Goal: Task Accomplishment & Management: Complete application form

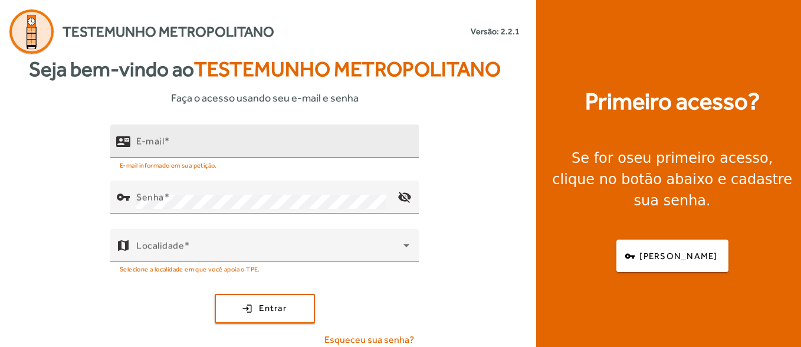
click at [194, 142] on input "E-mail" at bounding box center [272, 146] width 273 height 14
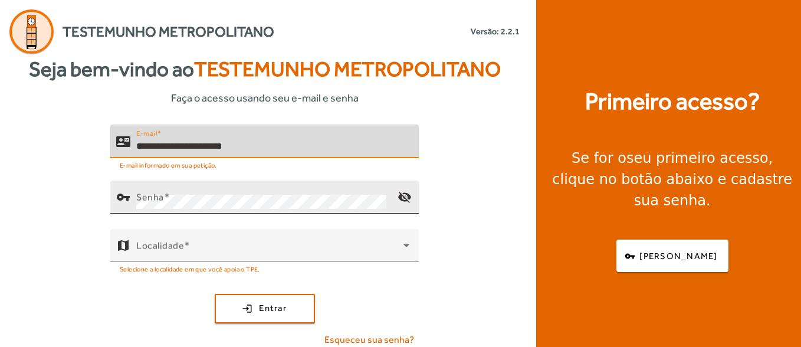
type input "**********"
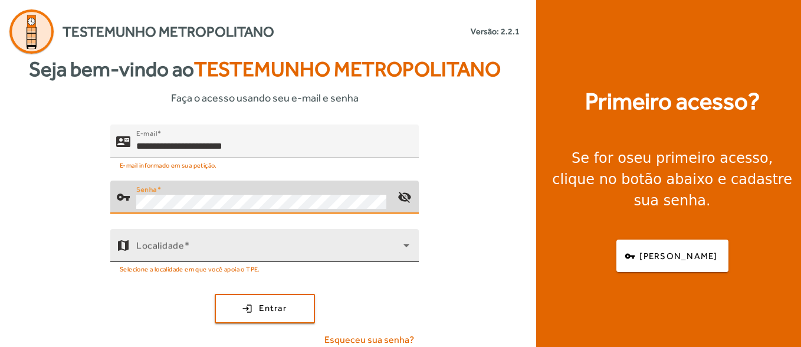
click at [188, 238] on div "Localidade" at bounding box center [272, 245] width 273 height 33
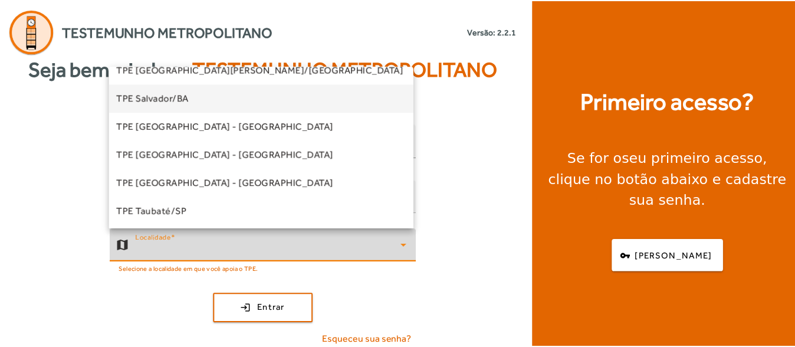
scroll to position [270, 0]
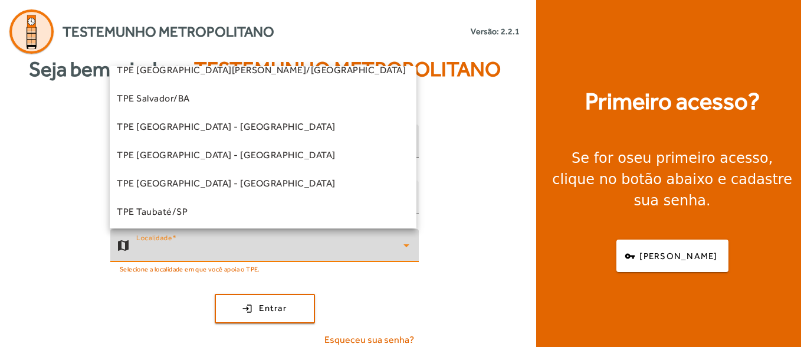
click at [182, 109] on mat-option "TPE Salvador/BA" at bounding box center [263, 98] width 307 height 28
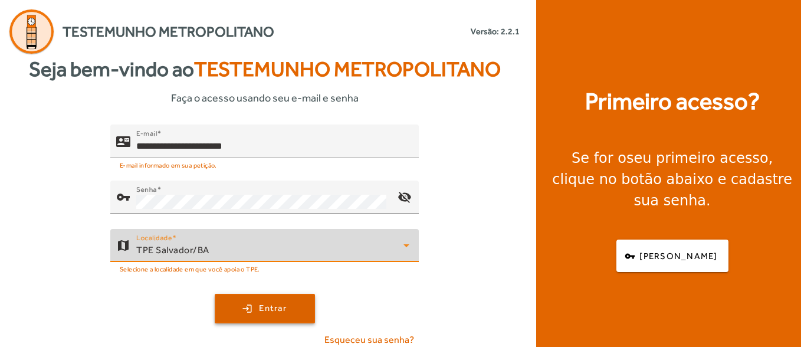
click at [266, 304] on span "Entrar" at bounding box center [273, 308] width 28 height 14
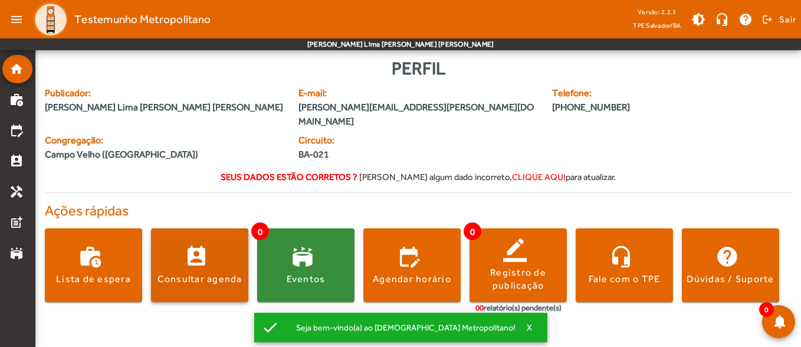
click at [230, 272] on div "Consultar agenda" at bounding box center [199, 278] width 85 height 13
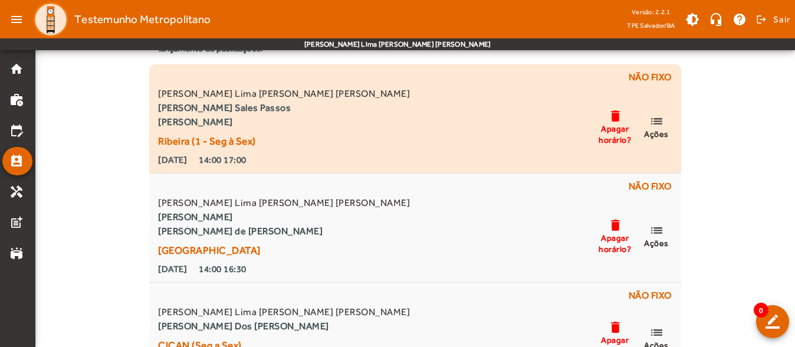
scroll to position [59, 0]
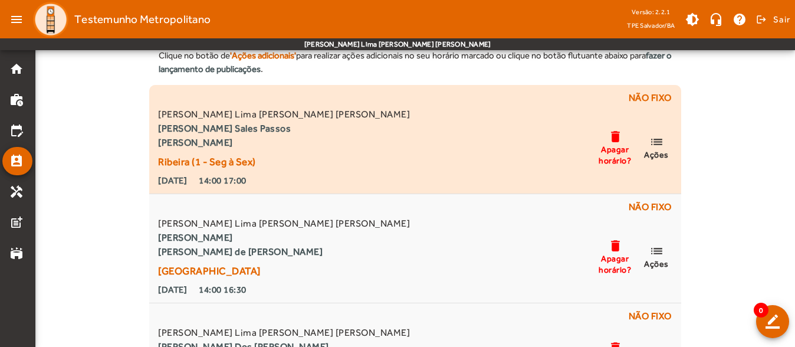
click at [659, 144] on mat-icon "list" at bounding box center [656, 141] width 14 height 15
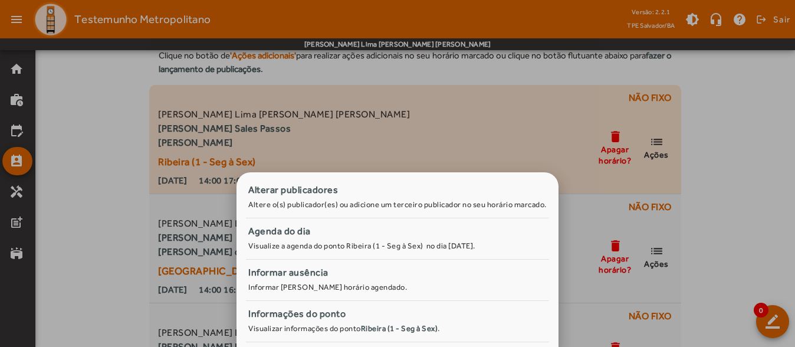
scroll to position [0, 0]
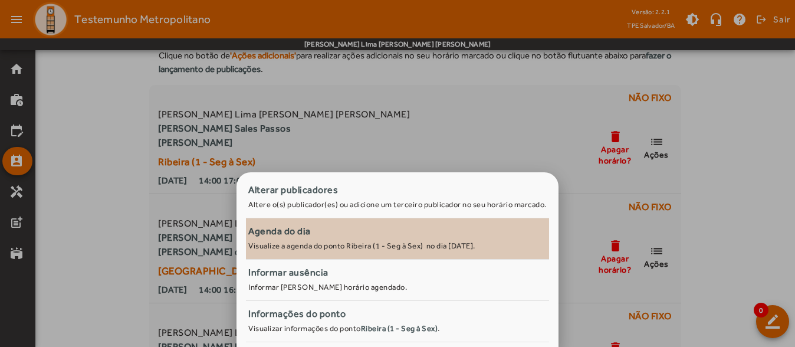
click at [344, 234] on div "Agenda do dia" at bounding box center [397, 231] width 298 height 14
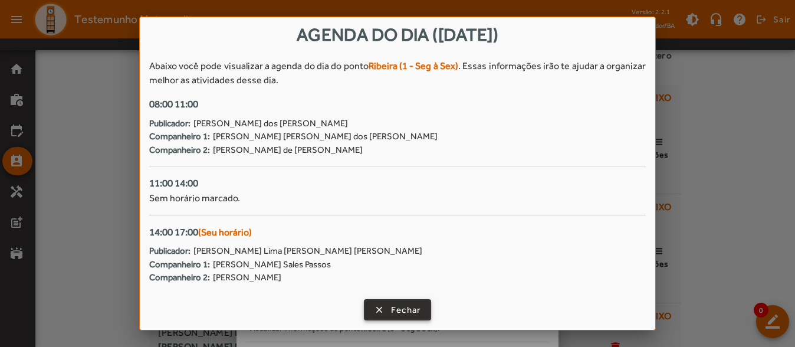
click at [373, 306] on span "button" at bounding box center [397, 309] width 65 height 28
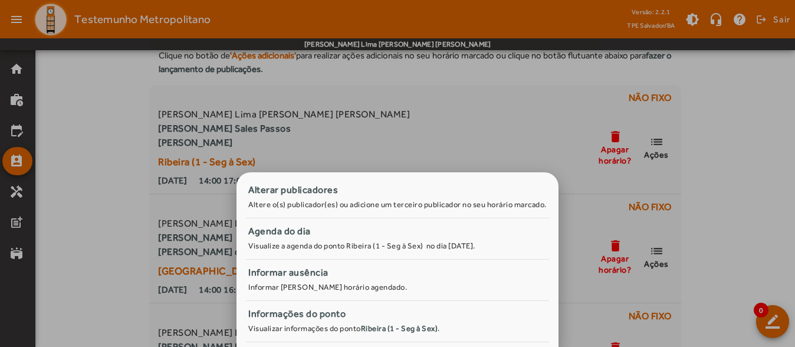
click at [80, 150] on div at bounding box center [397, 173] width 795 height 347
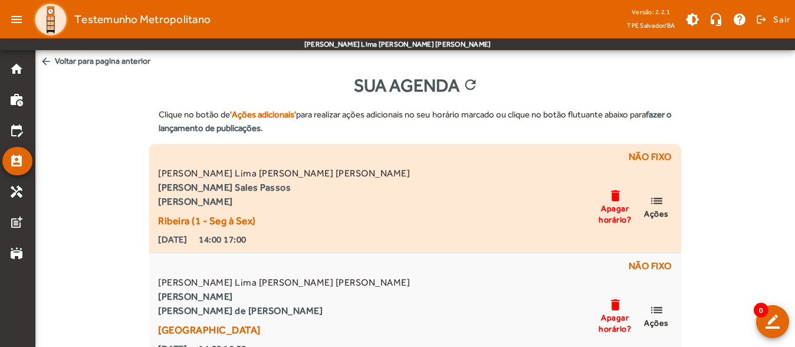
scroll to position [59, 0]
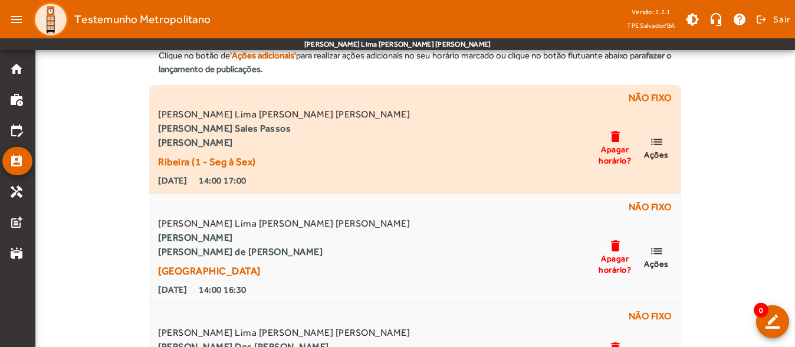
click at [624, 156] on span "Apagar horário?" at bounding box center [614, 154] width 35 height 21
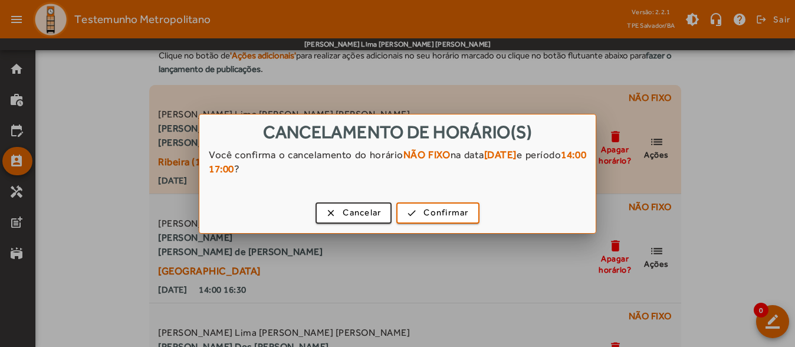
scroll to position [0, 0]
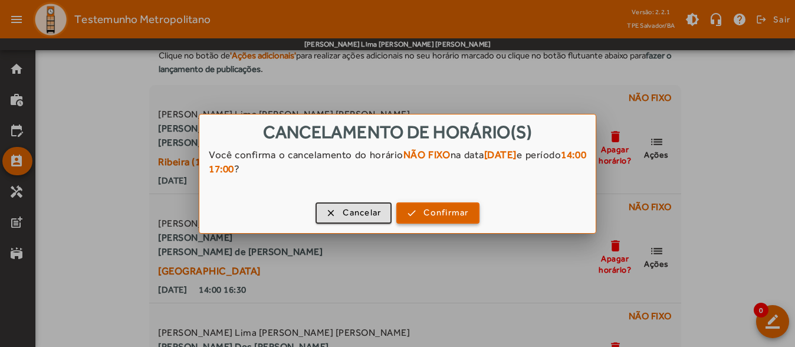
click at [430, 220] on span "button" at bounding box center [437, 213] width 80 height 28
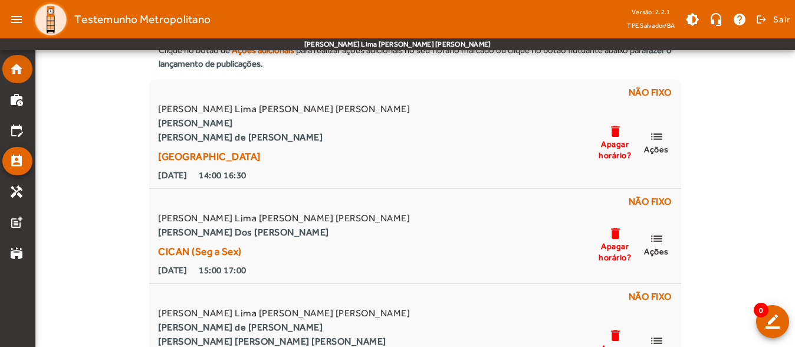
scroll to position [51, 0]
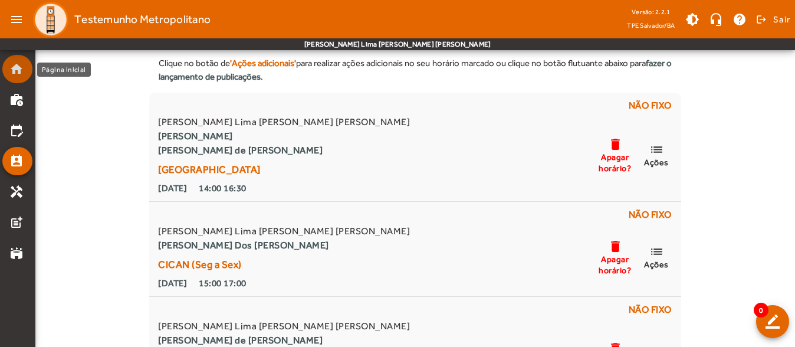
click at [24, 77] on mat-list-item "home" at bounding box center [17, 69] width 30 height 28
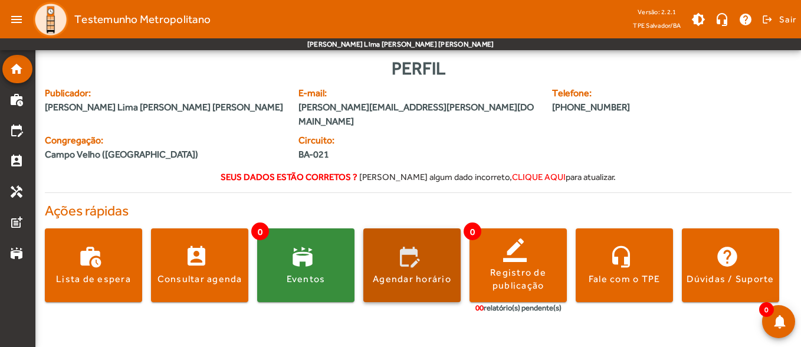
click at [409, 254] on span at bounding box center [411, 265] width 97 height 28
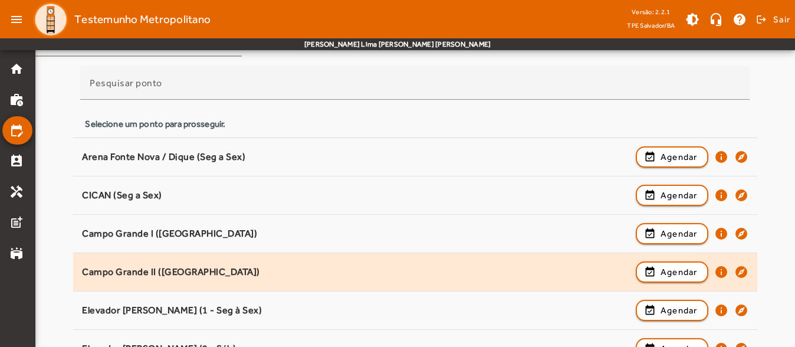
scroll to position [118, 0]
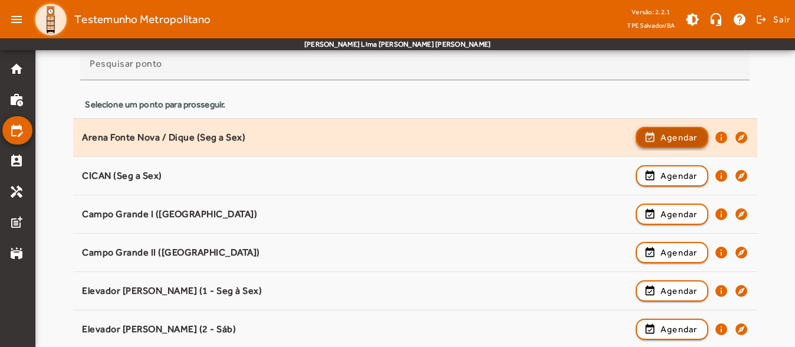
click at [662, 136] on span "Agendar" at bounding box center [679, 137] width 37 height 14
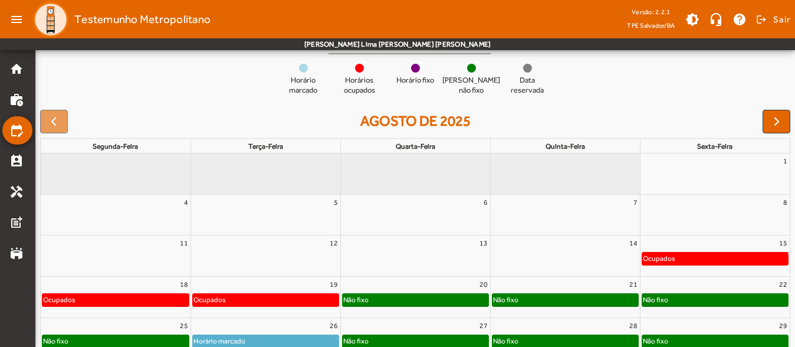
scroll to position [176, 0]
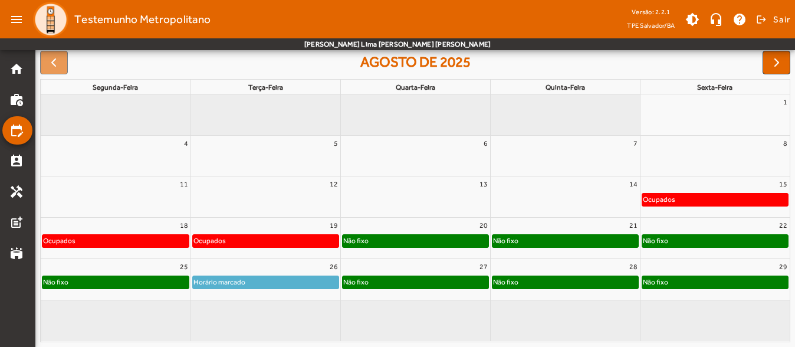
click at [669, 225] on div "22" at bounding box center [715, 225] width 150 height 15
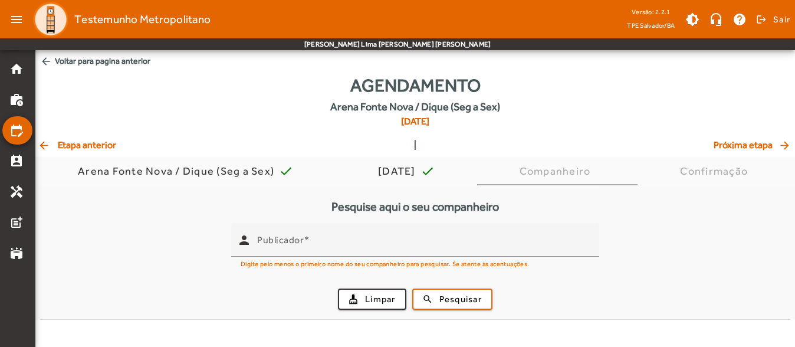
scroll to position [0, 0]
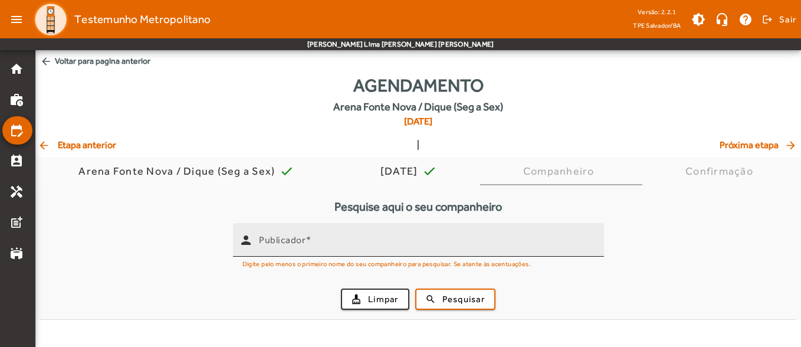
click at [282, 237] on mat-label "Publicador" at bounding box center [282, 239] width 47 height 11
click at [282, 238] on input "Publicador" at bounding box center [427, 245] width 336 height 14
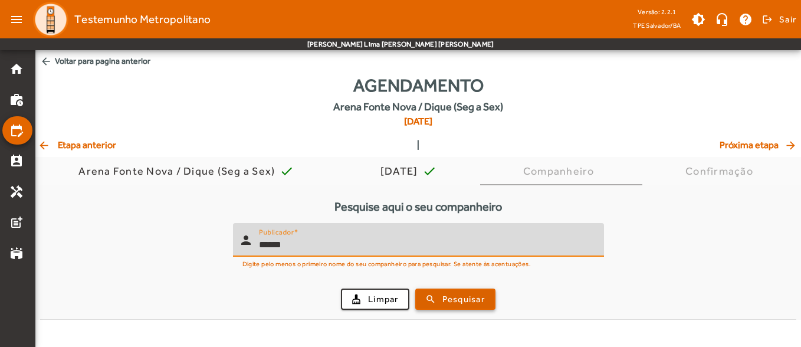
type input "******"
click at [495, 294] on button "search Pesquisar" at bounding box center [455, 298] width 80 height 21
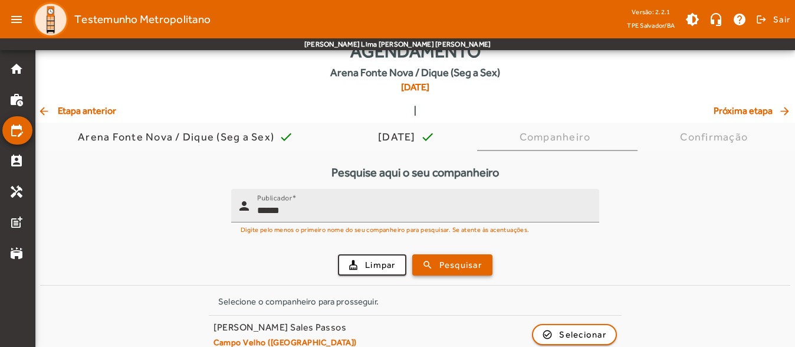
scroll to position [50, 0]
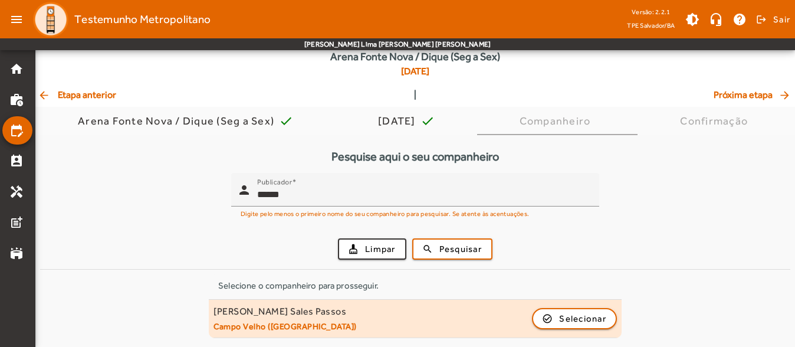
click at [565, 304] on mat-list-item "[PERSON_NAME] Sales Passos [GEOGRAPHIC_DATA] ([GEOGRAPHIC_DATA]) check_circle_o…" at bounding box center [415, 319] width 413 height 38
click at [567, 308] on span "button" at bounding box center [574, 318] width 83 height 28
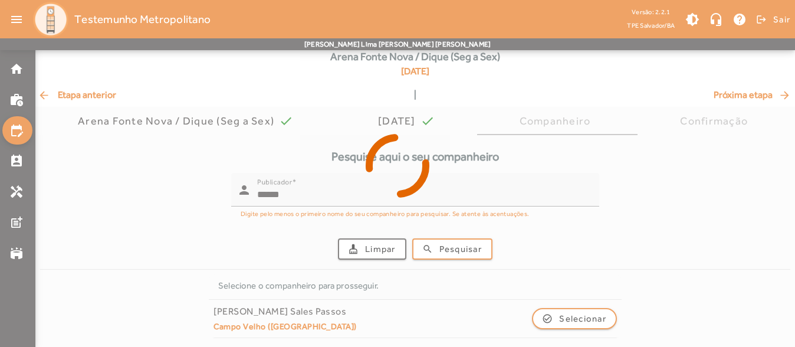
scroll to position [0, 0]
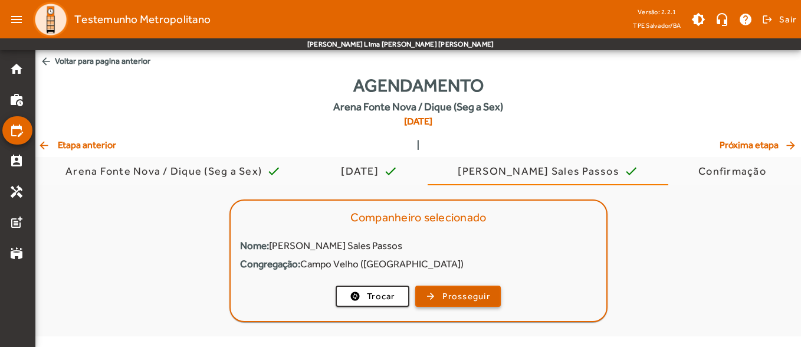
click at [488, 296] on span "Prosseguir" at bounding box center [466, 297] width 48 height 14
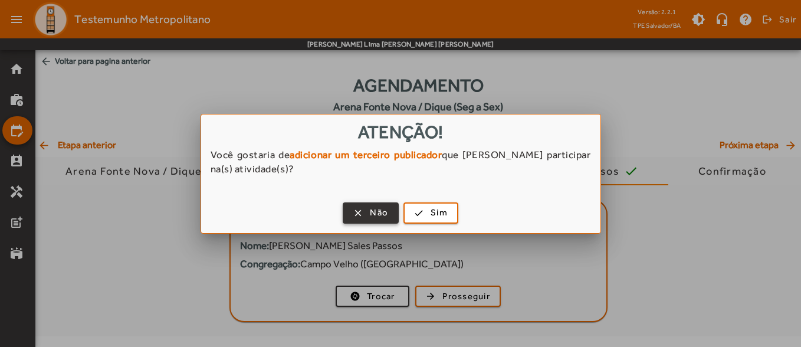
drag, startPoint x: 389, startPoint y: 228, endPoint x: 382, endPoint y: 219, distance: 10.9
click at [386, 225] on div "clear Não check Sim" at bounding box center [400, 215] width 399 height 36
click at [382, 219] on span "button" at bounding box center [371, 213] width 54 height 28
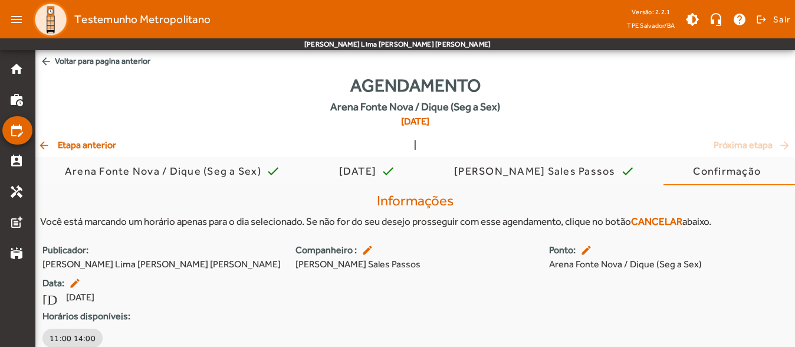
scroll to position [48, 0]
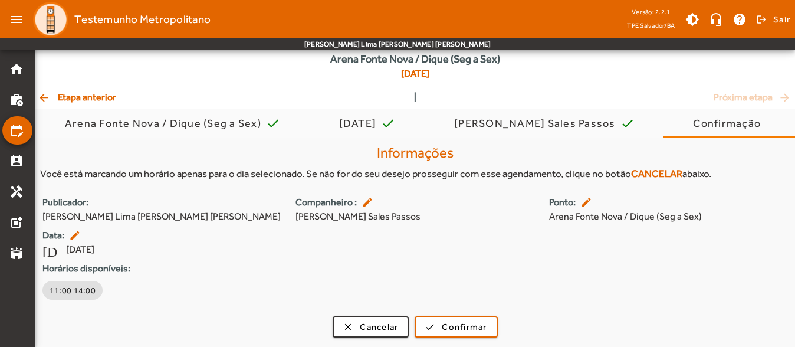
click at [110, 106] on div "[GEOGRAPHIC_DATA] Fonte Nova / Dique (Seg a Sex) [DATE] arrow_back Etapa anteri…" at bounding box center [415, 185] width 760 height 323
click at [107, 103] on div "[GEOGRAPHIC_DATA] Fonte Nova / Dique (Seg a Sex) [DATE] arrow_back Etapa anteri…" at bounding box center [415, 185] width 760 height 323
click at [104, 101] on span "arrow_back Etapa anterior" at bounding box center [77, 97] width 78 height 14
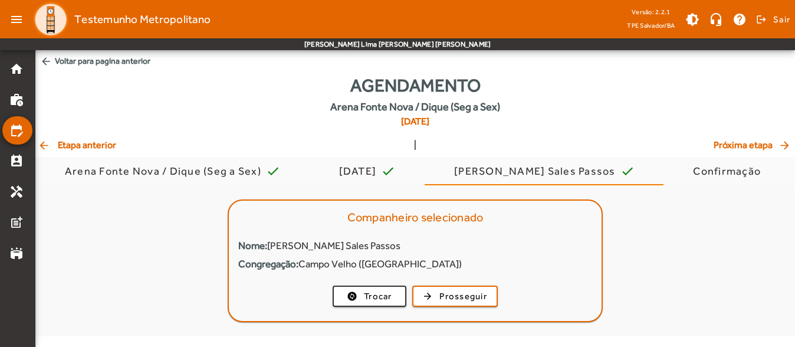
scroll to position [0, 0]
click at [104, 101] on div "[GEOGRAPHIC_DATA] [GEOGRAPHIC_DATA] / Dique (Seg a Sex) [DATE]" at bounding box center [417, 105] width 765 height 66
click at [109, 142] on span "arrow_back Etapa anterior" at bounding box center [77, 145] width 78 height 14
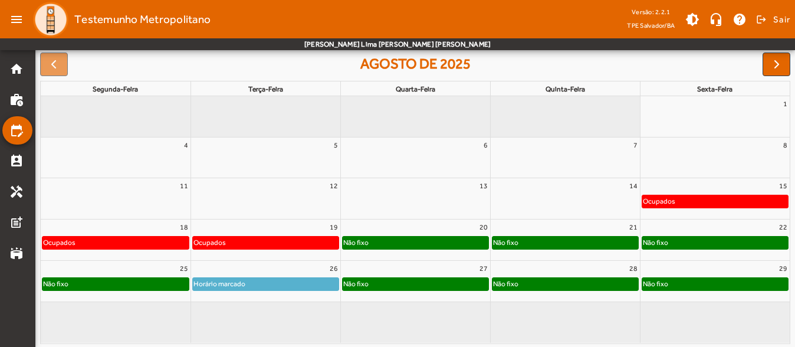
scroll to position [13, 0]
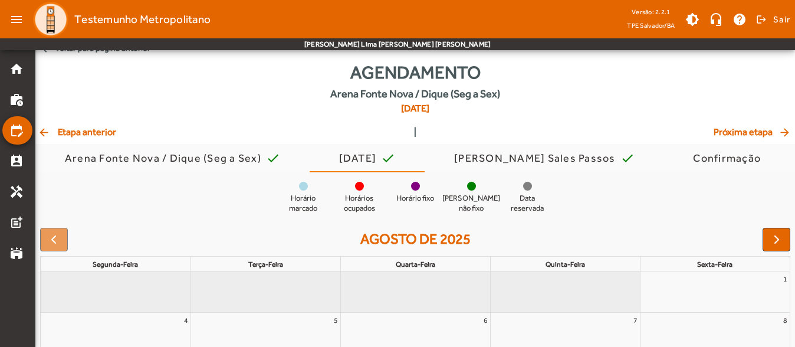
click at [89, 126] on span "arrow_back Etapa anterior" at bounding box center [77, 132] width 78 height 14
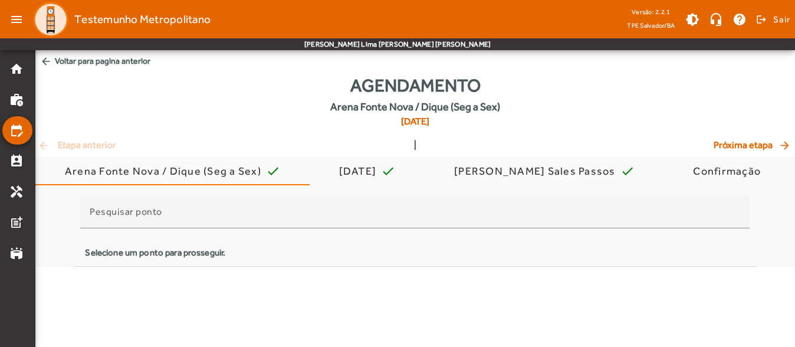
scroll to position [0, 0]
click at [89, 126] on div "[GEOGRAPHIC_DATA] [GEOGRAPHIC_DATA] / Dique (Seg a Sex) [DATE]" at bounding box center [417, 105] width 765 height 66
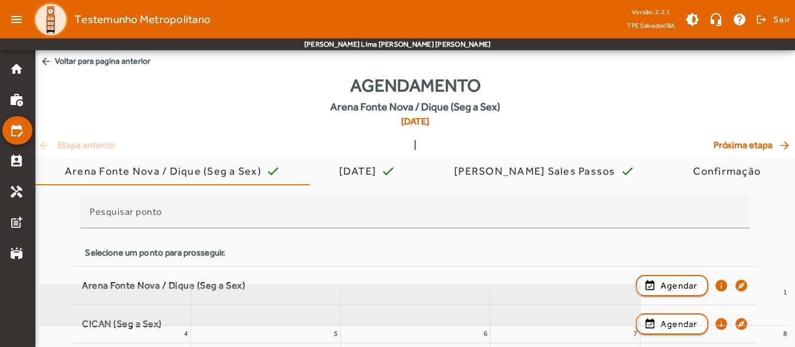
click at [89, 126] on div "[GEOGRAPHIC_DATA] [GEOGRAPHIC_DATA] / Dique (Seg a Sex) [DATE]" at bounding box center [415, 105] width 760 height 66
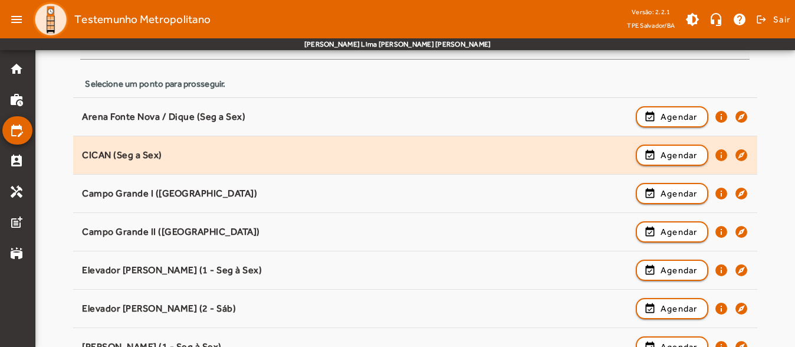
scroll to position [295, 0]
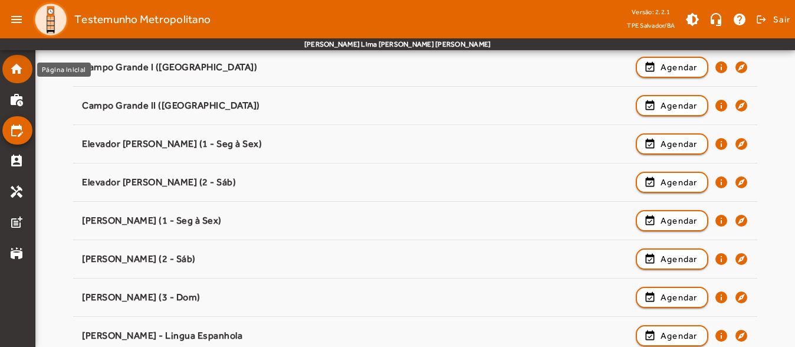
click at [17, 63] on mat-icon "home" at bounding box center [16, 69] width 14 height 14
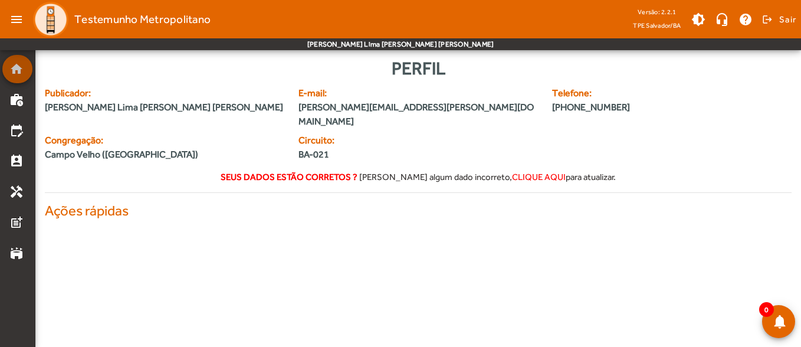
click at [17, 63] on mat-icon "home" at bounding box center [16, 69] width 14 height 14
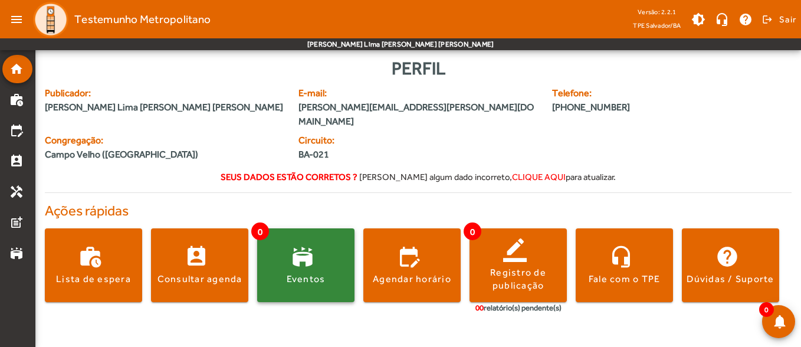
click at [277, 230] on span at bounding box center [305, 265] width 97 height 74
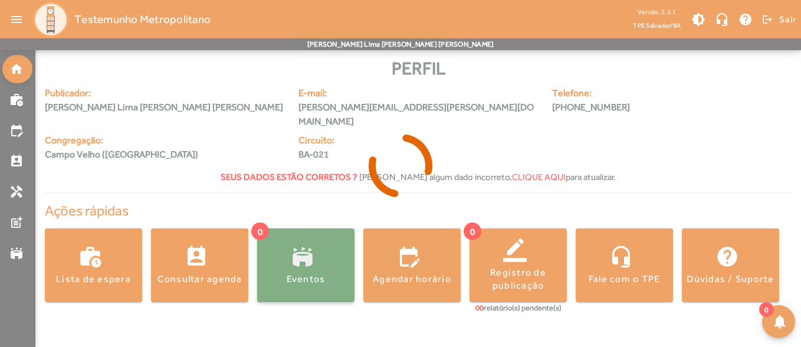
click at [277, 230] on body "menu Testemunho Metropolitano Versão: 2.2.1 [GEOGRAPHIC_DATA]/BA brightness_med…" at bounding box center [400, 173] width 801 height 347
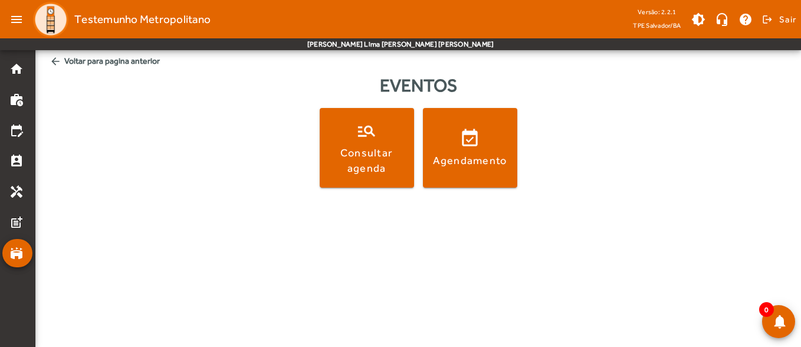
drag, startPoint x: 120, startPoint y: 155, endPoint x: 263, endPoint y: 31, distance: 189.4
click at [120, 155] on div "manage_search Consultar agenda event_available Agendamento" at bounding box center [418, 152] width 742 height 89
click at [24, 70] on link "home" at bounding box center [20, 69] width 23 height 14
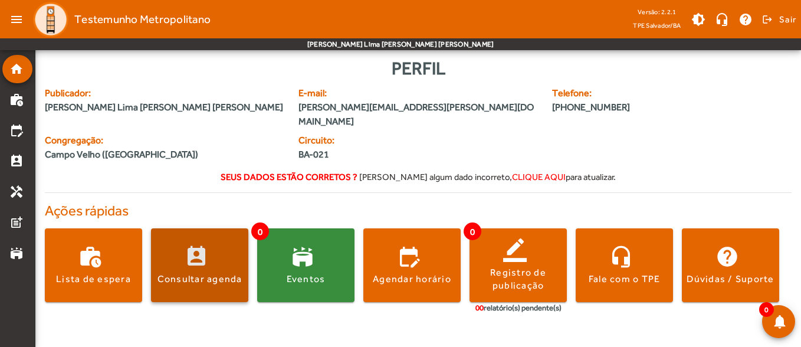
click at [203, 272] on div "Consultar agenda" at bounding box center [199, 278] width 85 height 13
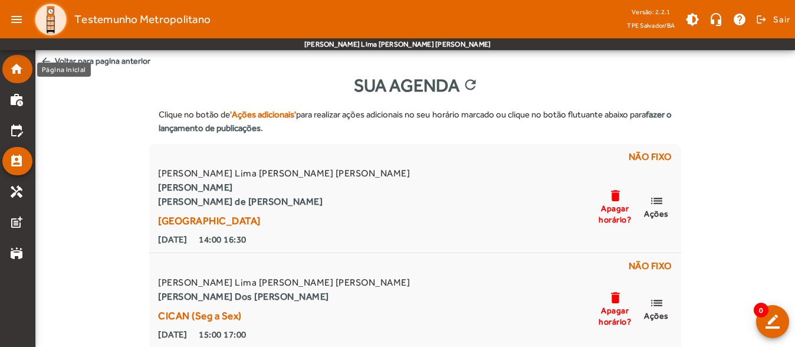
click at [17, 70] on mat-icon "home" at bounding box center [16, 69] width 14 height 14
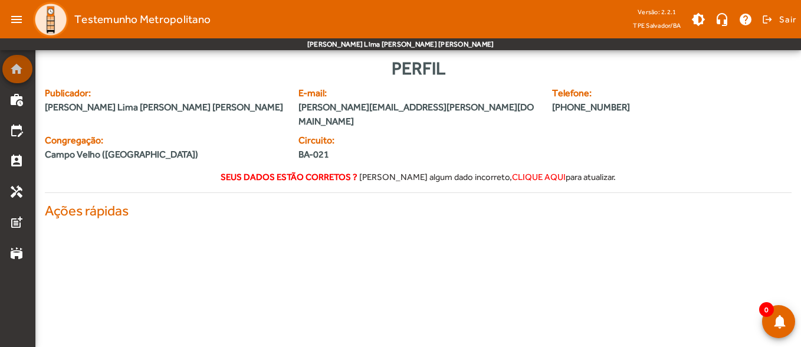
click at [17, 70] on mat-icon "home" at bounding box center [16, 69] width 14 height 14
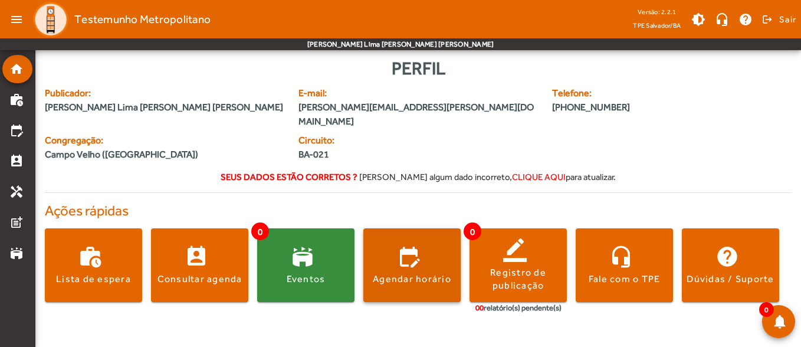
click at [429, 272] on div "Agendar horário" at bounding box center [412, 278] width 78 height 13
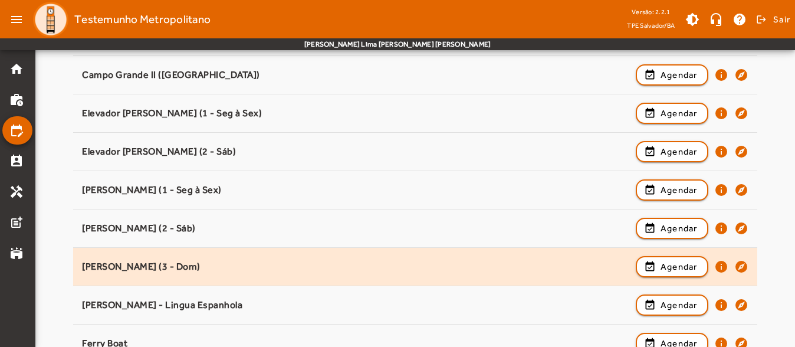
scroll to position [295, 0]
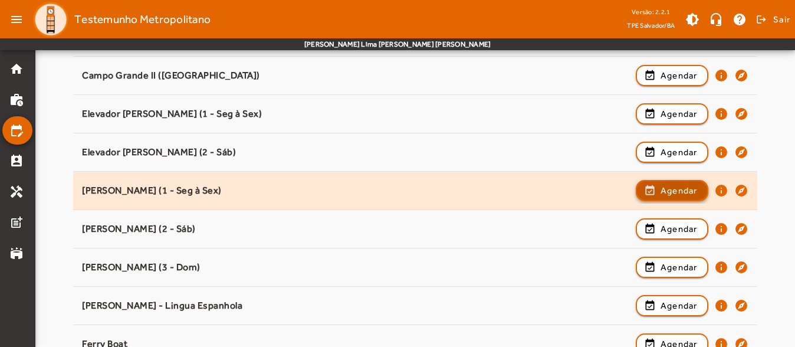
click at [671, 192] on span "Agendar" at bounding box center [679, 190] width 37 height 14
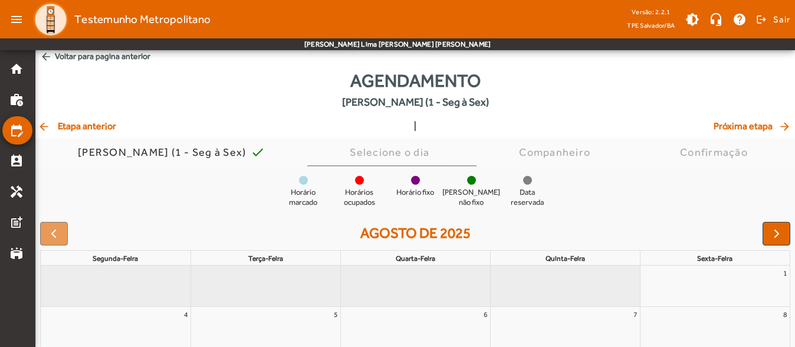
scroll to position [0, 0]
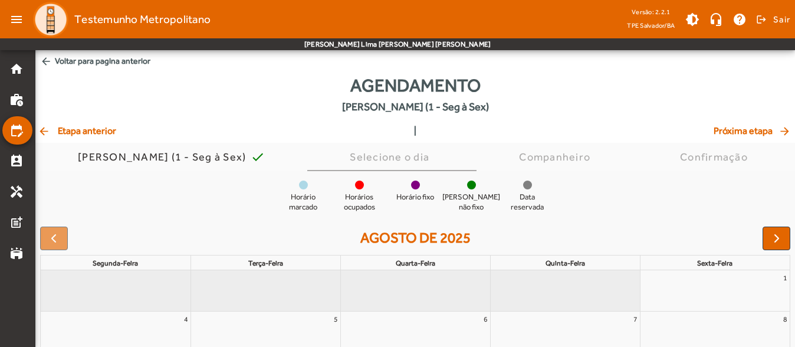
click at [127, 136] on div "arrow_back Etapa anterior | Próxima etapa arrow_forward" at bounding box center [415, 131] width 755 height 14
click at [93, 134] on span "arrow_back Etapa anterior" at bounding box center [77, 131] width 78 height 14
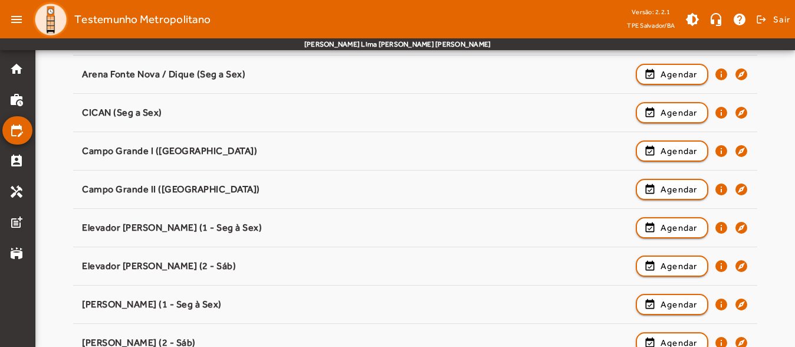
scroll to position [177, 0]
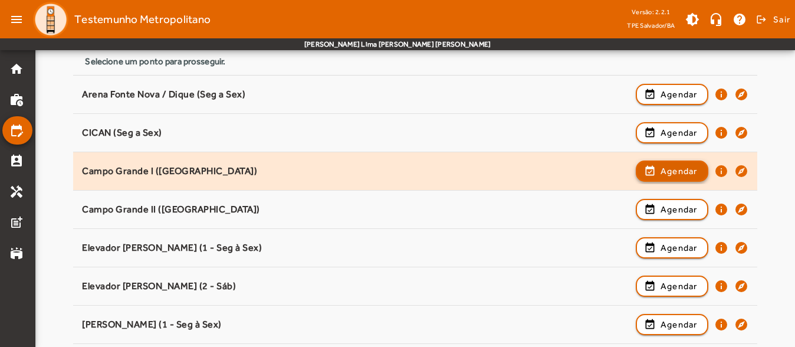
click at [674, 166] on span "Agendar" at bounding box center [679, 171] width 37 height 14
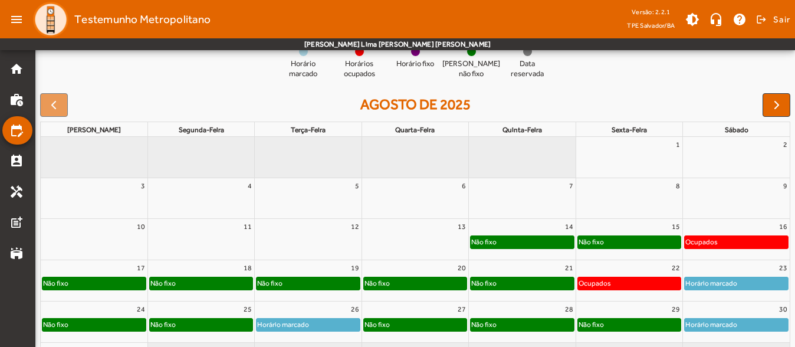
scroll to position [176, 0]
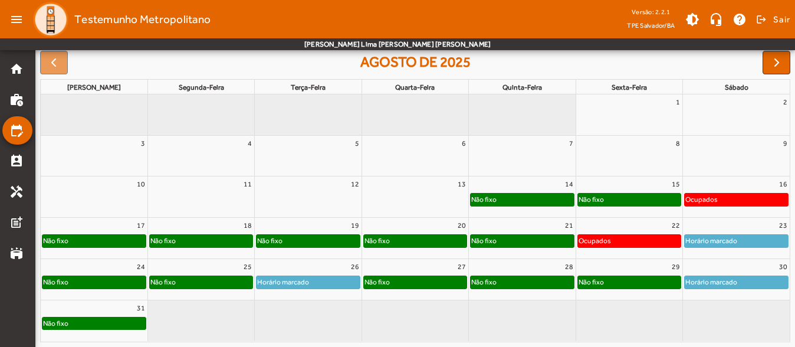
click at [346, 229] on div "19" at bounding box center [308, 225] width 106 height 15
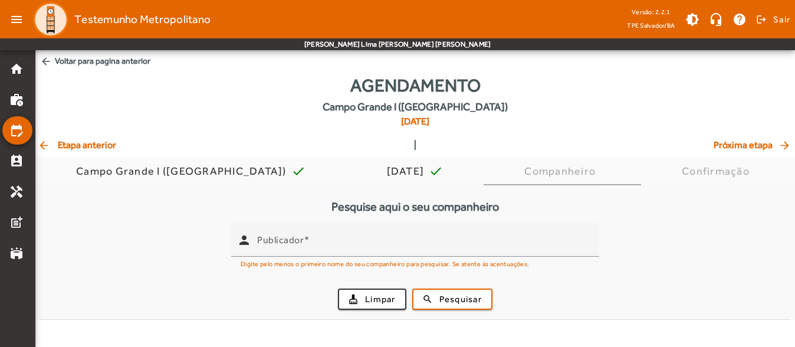
scroll to position [0, 0]
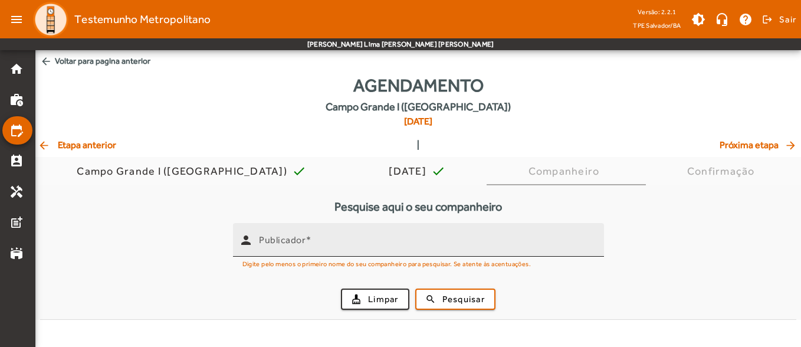
click at [326, 235] on div "Publicador" at bounding box center [427, 240] width 336 height 34
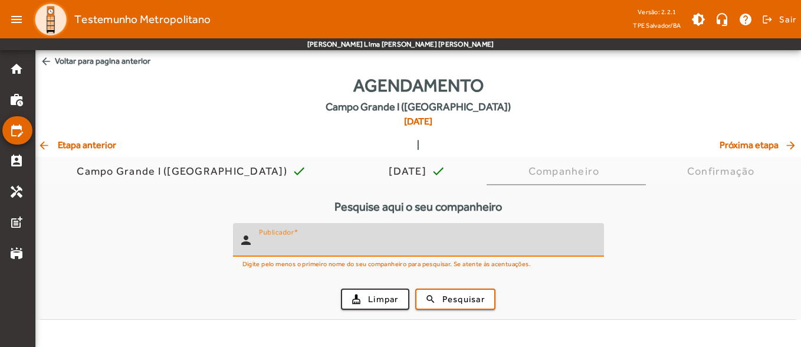
click at [319, 242] on input "Publicador" at bounding box center [427, 245] width 336 height 14
type input "******"
click at [469, 311] on div "cleaning_services Limpar search Pesquisar" at bounding box center [418, 299] width 742 height 40
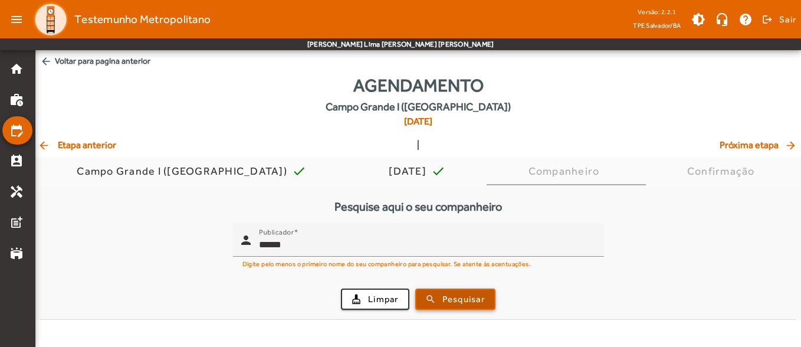
click at [466, 301] on span "Pesquisar" at bounding box center [463, 300] width 42 height 14
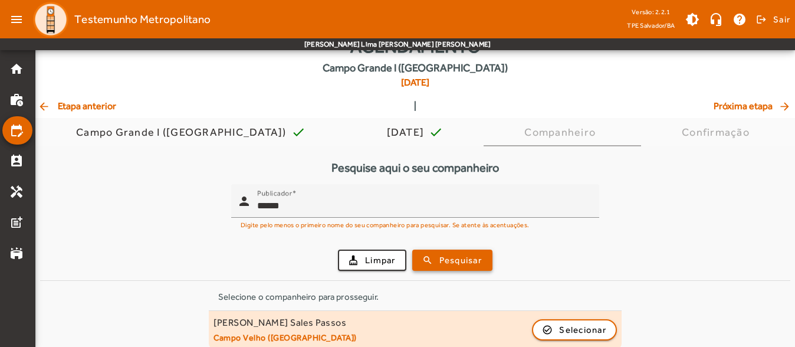
scroll to position [50, 0]
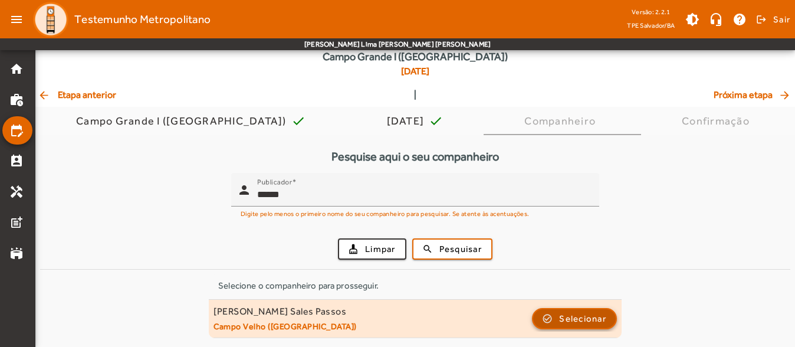
click at [569, 317] on span "Selecionar" at bounding box center [582, 318] width 47 height 14
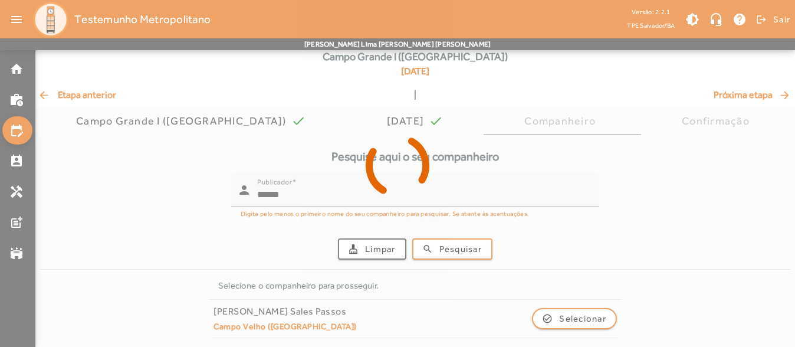
scroll to position [0, 0]
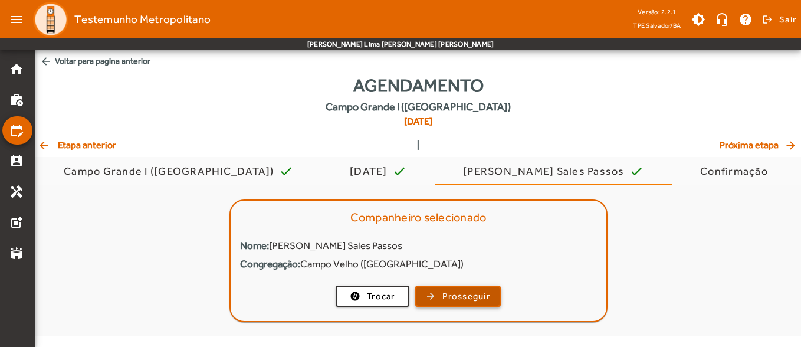
click at [435, 288] on span "button" at bounding box center [457, 296] width 83 height 28
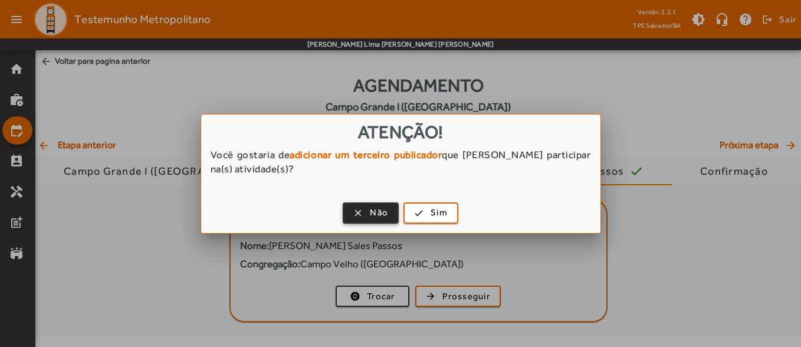
click at [353, 203] on span "button" at bounding box center [371, 213] width 54 height 28
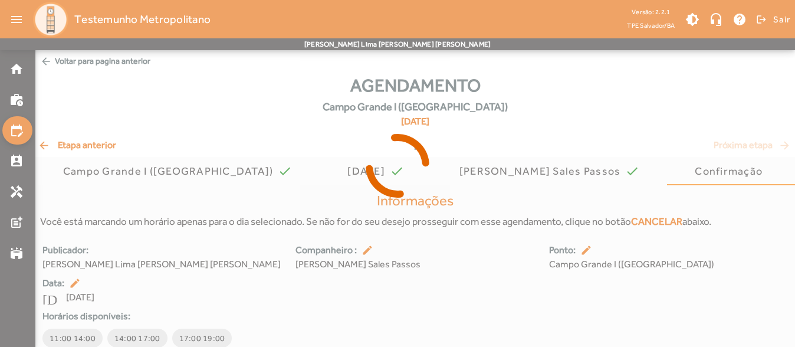
scroll to position [48, 0]
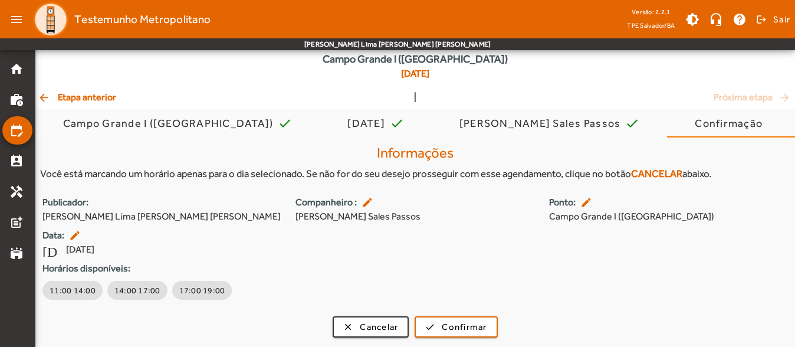
click at [102, 93] on span "arrow_back Etapa anterior" at bounding box center [77, 97] width 78 height 14
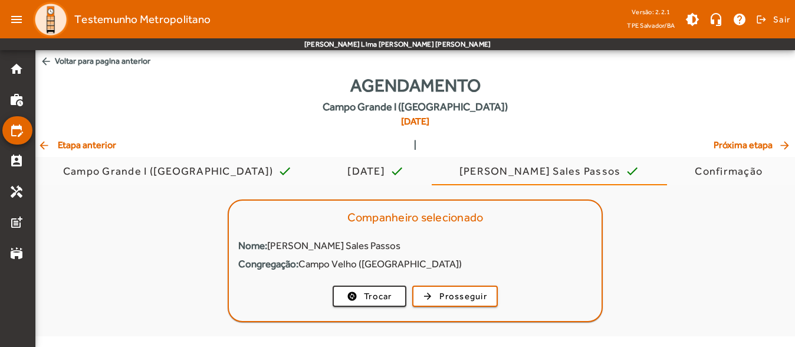
scroll to position [0, 0]
click at [102, 93] on div "Agendamento [GEOGRAPHIC_DATA] ([GEOGRAPHIC_DATA]) [DATE]" at bounding box center [417, 105] width 765 height 66
drag, startPoint x: 102, startPoint y: 93, endPoint x: 102, endPoint y: 136, distance: 43.1
click at [103, 136] on div "Agendamento [GEOGRAPHIC_DATA] ([GEOGRAPHIC_DATA]) [DATE]" at bounding box center [417, 105] width 765 height 66
click at [98, 143] on span "arrow_back Etapa anterior" at bounding box center [77, 145] width 78 height 14
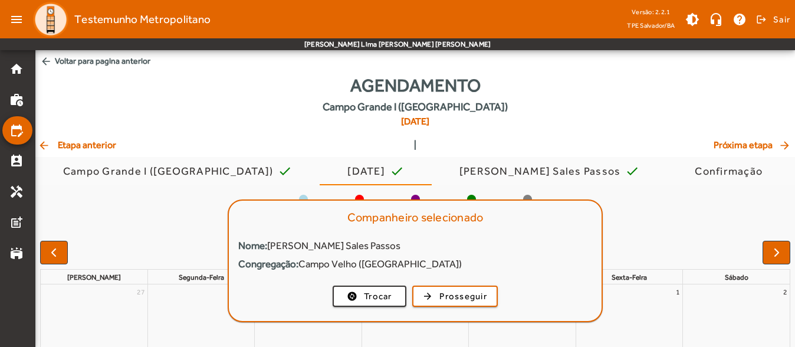
click at [98, 143] on span "arrow_back Etapa anterior" at bounding box center [77, 145] width 78 height 14
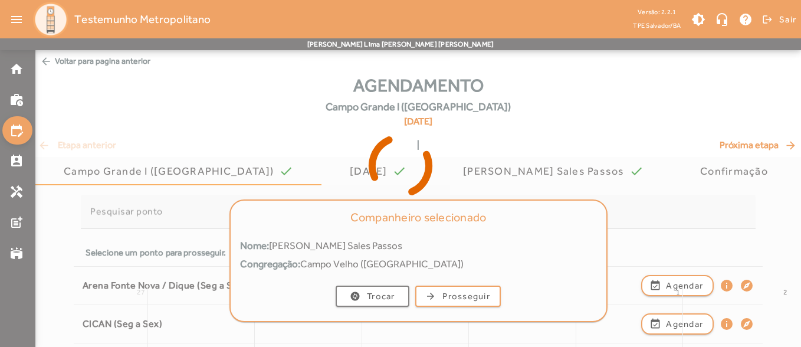
click at [98, 143] on icon at bounding box center [400, 165] width 801 height 88
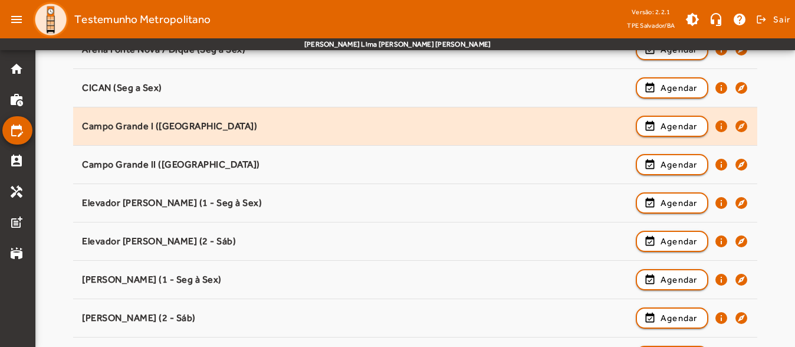
scroll to position [177, 0]
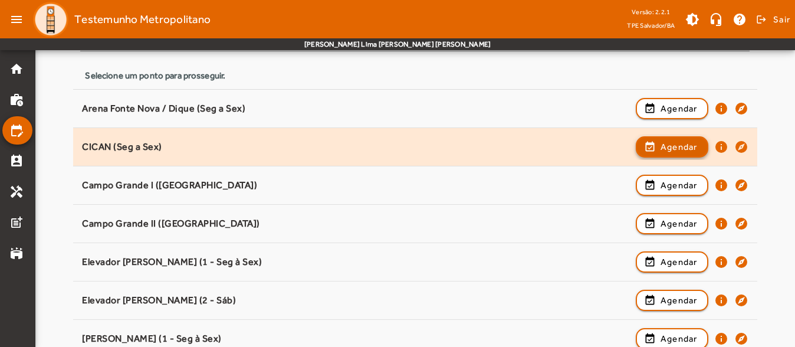
click at [677, 152] on span "Agendar" at bounding box center [679, 147] width 37 height 14
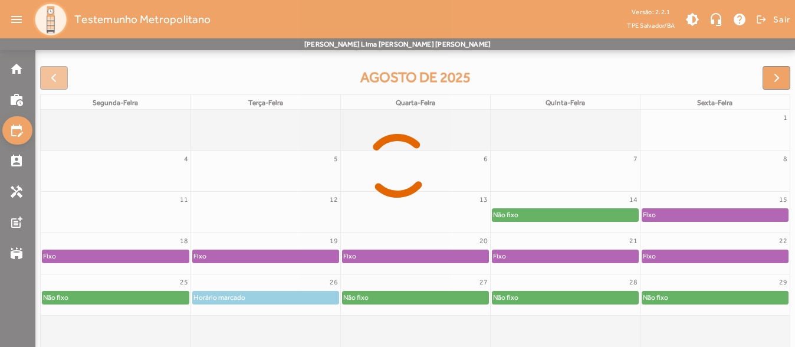
scroll to position [176, 0]
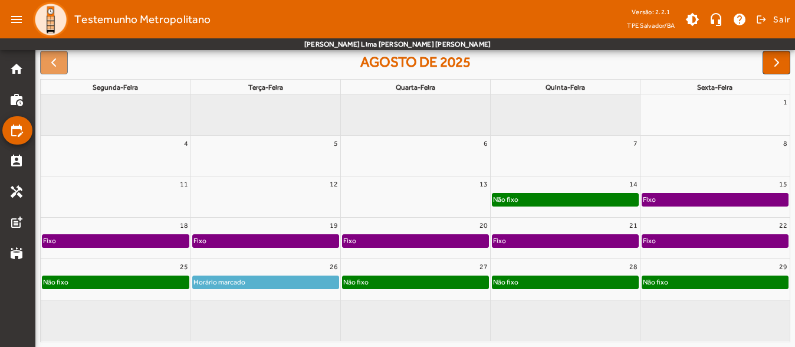
click at [157, 113] on div at bounding box center [116, 119] width 150 height 19
